Goal: Communication & Community: Share content

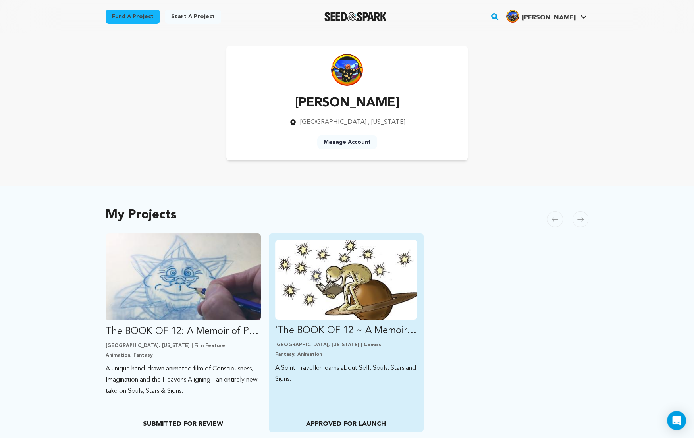
click at [332, 270] on img "Fund &#039;The BOOK OF 12 ~ A Memoir of Past Lives&#039;: VOLUME 1." at bounding box center [346, 280] width 143 height 80
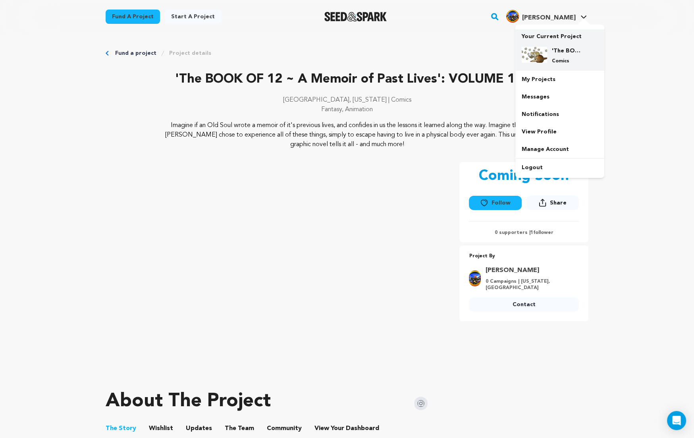
click at [549, 45] on div "'The BOOK OF 12 ~ A Memoir of Past Lives': VOLUME 1. Comics" at bounding box center [560, 56] width 76 height 30
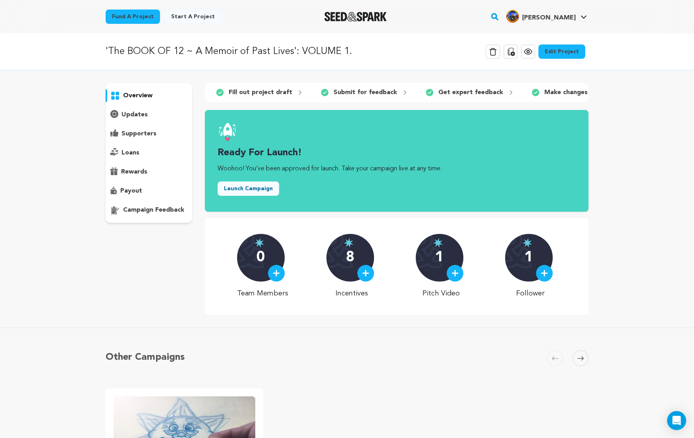
click at [570, 50] on link "Edit Project" at bounding box center [561, 51] width 47 height 14
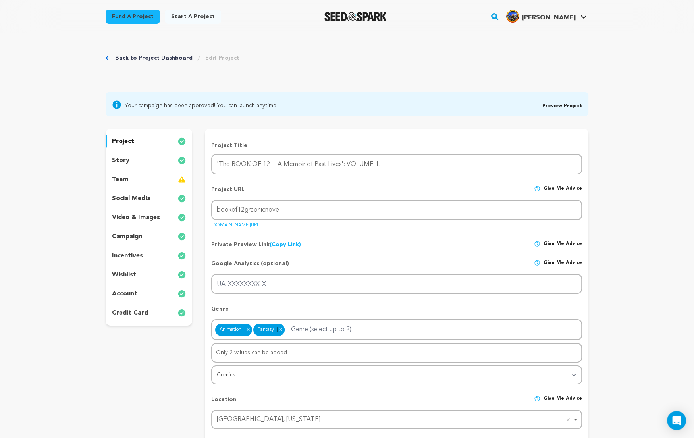
click at [159, 54] on link "Back to Project Dashboard" at bounding box center [153, 58] width 77 height 8
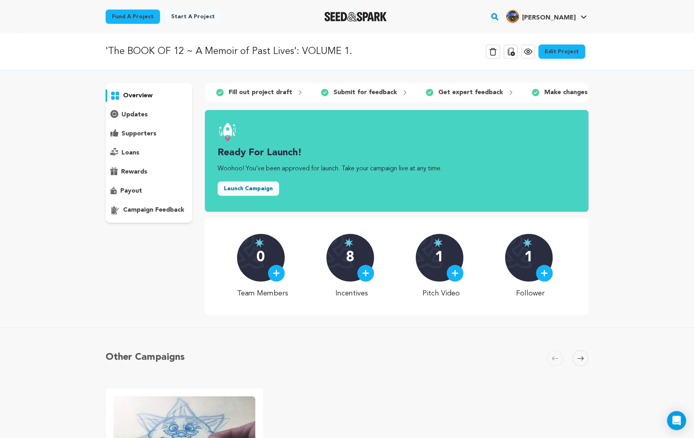
click at [131, 115] on p "updates" at bounding box center [135, 115] width 26 height 10
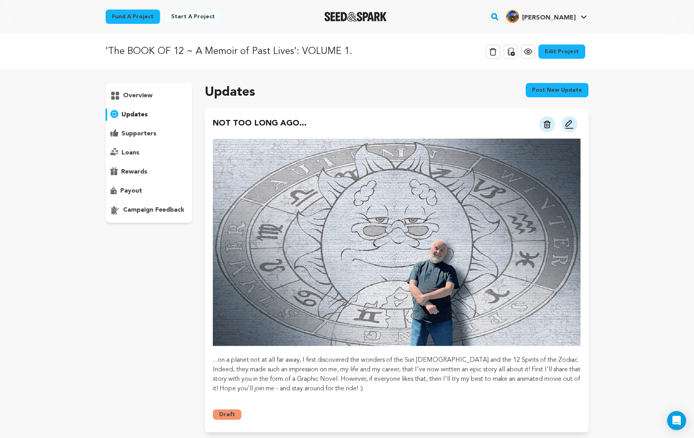
click at [567, 122] on img at bounding box center [570, 125] width 10 height 10
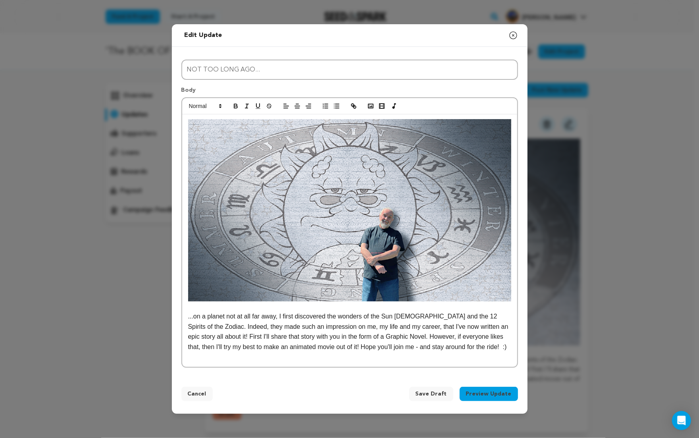
click at [300, 235] on img at bounding box center [349, 210] width 323 height 182
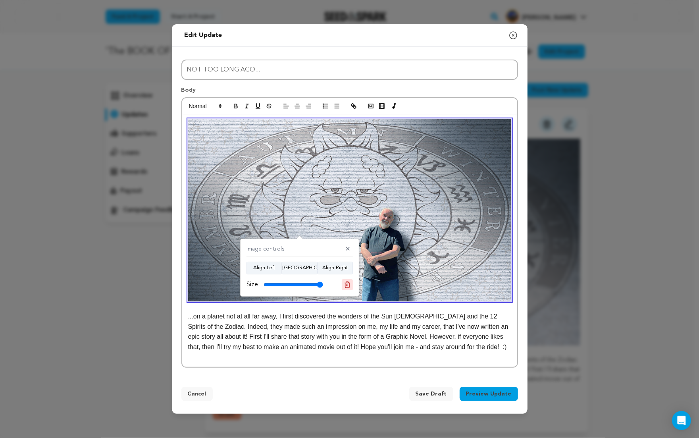
click at [345, 284] on icon at bounding box center [348, 285] width 6 height 6
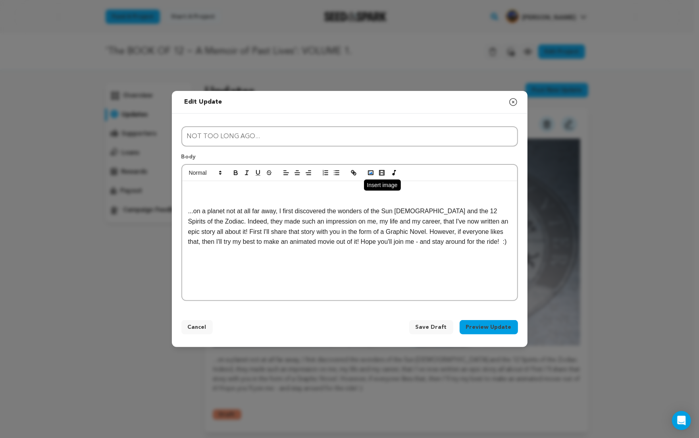
click at [372, 173] on icon "button" at bounding box center [370, 172] width 7 height 7
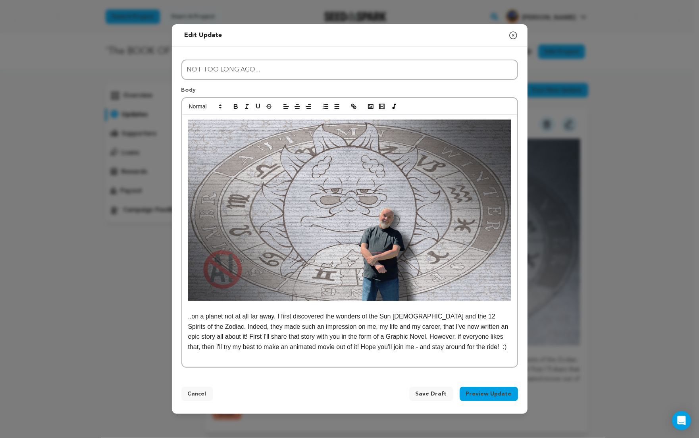
click at [215, 347] on p "..on a planet not at all far away, I first discovered the wonders of the Sun Go…" at bounding box center [349, 331] width 323 height 41
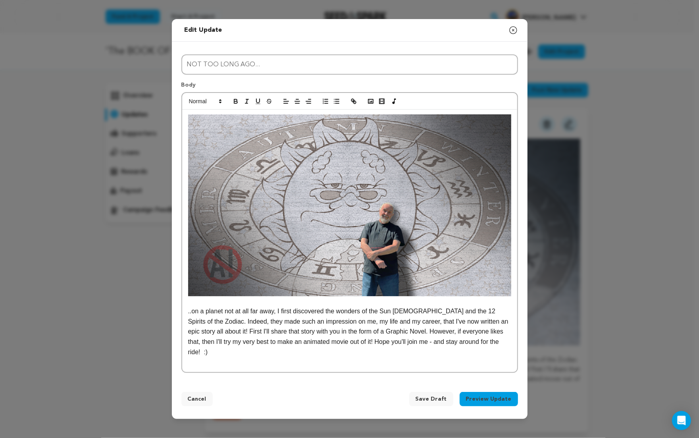
click at [357, 347] on p "..on a planet not at all far away, I first discovered the wonders of the Sun Go…" at bounding box center [349, 331] width 323 height 51
click at [419, 343] on p "..on a planet not at all far away, I first discovered the wonders of the Sun Go…" at bounding box center [349, 331] width 323 height 51
click at [498, 343] on p "..on a planet not at all far away, I first discovered the wonders of the Sun Go…" at bounding box center [349, 331] width 323 height 51
click at [241, 352] on p "..on a planet not at all far away, I first discovered the wonders of the Sun Go…" at bounding box center [349, 331] width 323 height 51
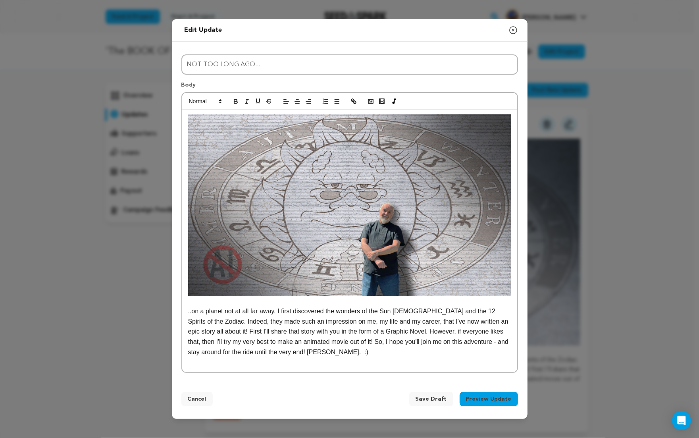
click at [494, 399] on button "Preview Update" at bounding box center [489, 399] width 58 height 14
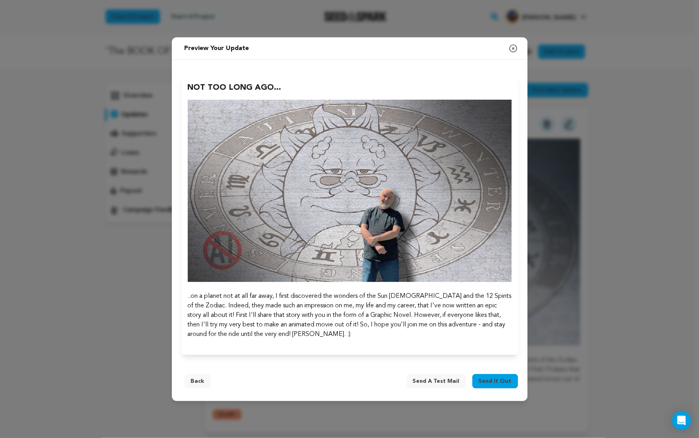
click at [445, 381] on span "Send a test mail" at bounding box center [436, 381] width 47 height 8
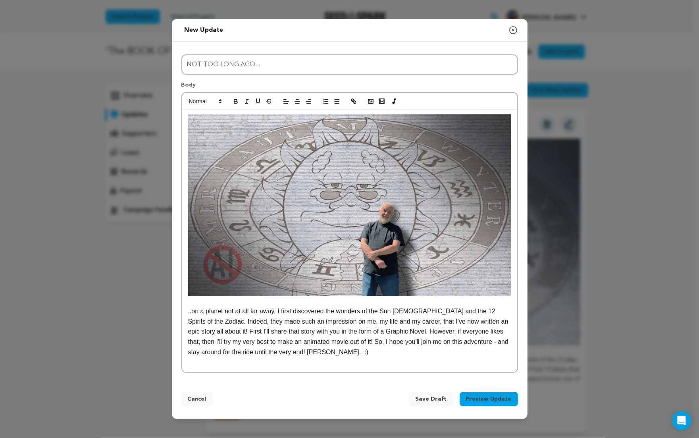
click at [265, 288] on img at bounding box center [349, 205] width 323 height 182
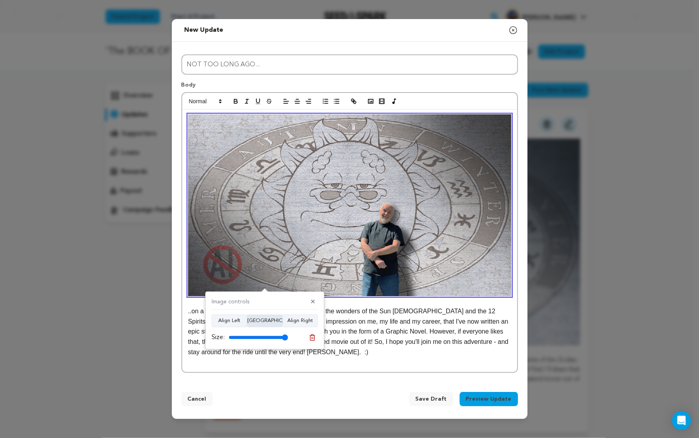
click at [268, 321] on button "Align Center" at bounding box center [265, 321] width 36 height 13
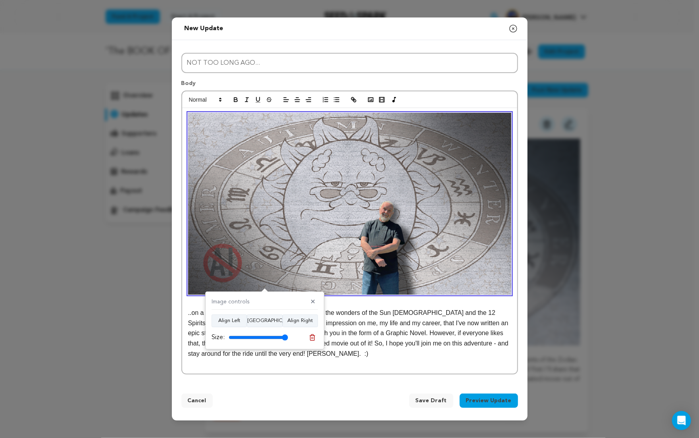
click at [391, 409] on div "Cancel Save Draft Preview Update" at bounding box center [349, 402] width 337 height 17
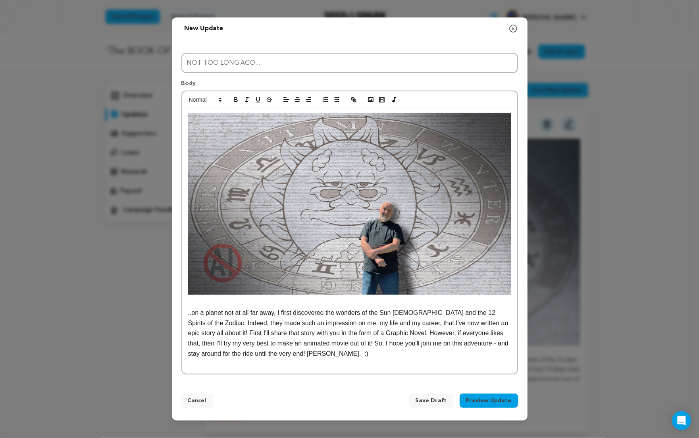
click at [492, 399] on button "Preview Update" at bounding box center [489, 401] width 58 height 14
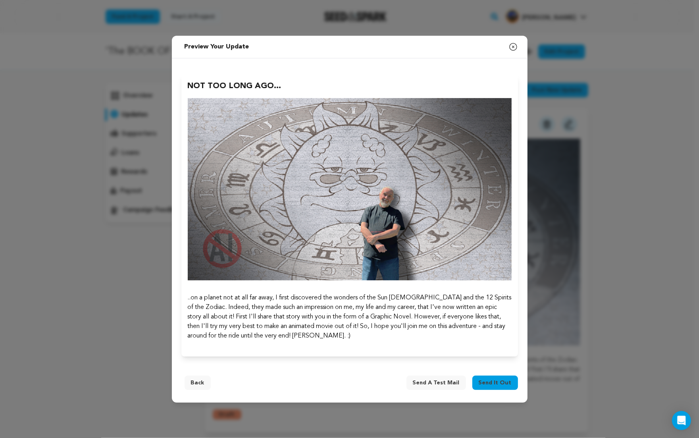
click at [435, 383] on span "Send a test mail" at bounding box center [436, 383] width 47 height 8
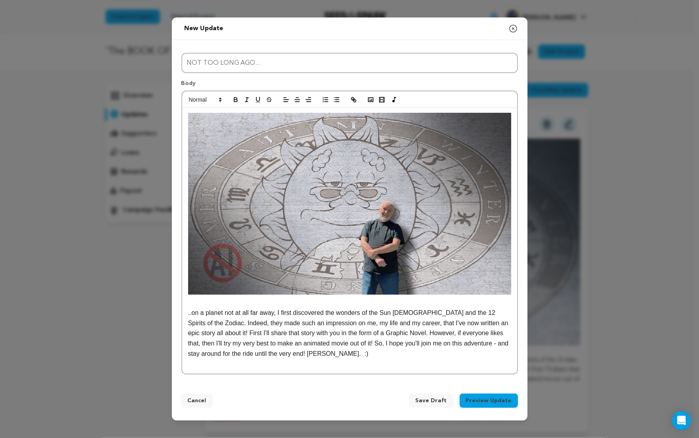
click at [298, 355] on p "..on a planet not at all far away, I first discovered the wonders of the Sun Go…" at bounding box center [349, 333] width 323 height 51
click at [500, 401] on button "Preview Update" at bounding box center [489, 401] width 58 height 14
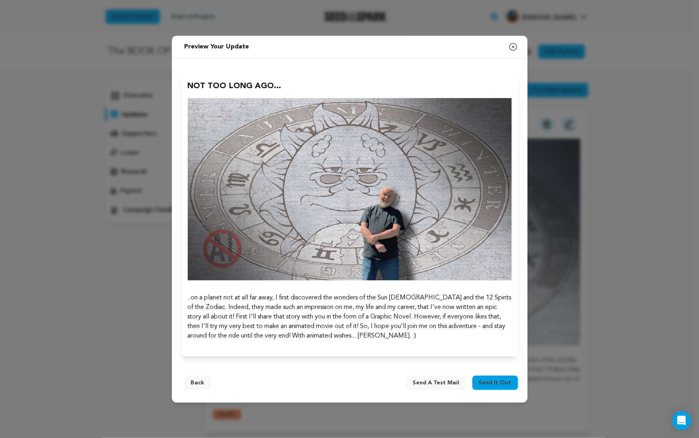
click at [493, 382] on span "Send it out" at bounding box center [495, 383] width 33 height 8
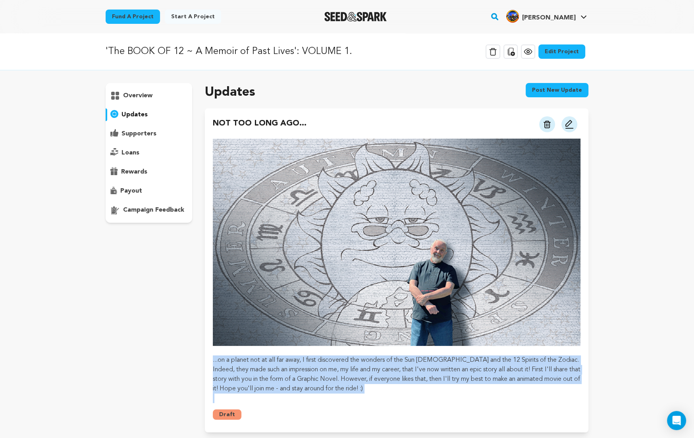
drag, startPoint x: 213, startPoint y: 360, endPoint x: 356, endPoint y: 397, distance: 147.3
click at [356, 397] on div "...on a planet not at all far away, I first discovered the wonders of the Sun […" at bounding box center [397, 271] width 368 height 264
copy p "...on a planet not at all far away, I first discovered the wonders of the Sun […"
